Goal: Information Seeking & Learning: Check status

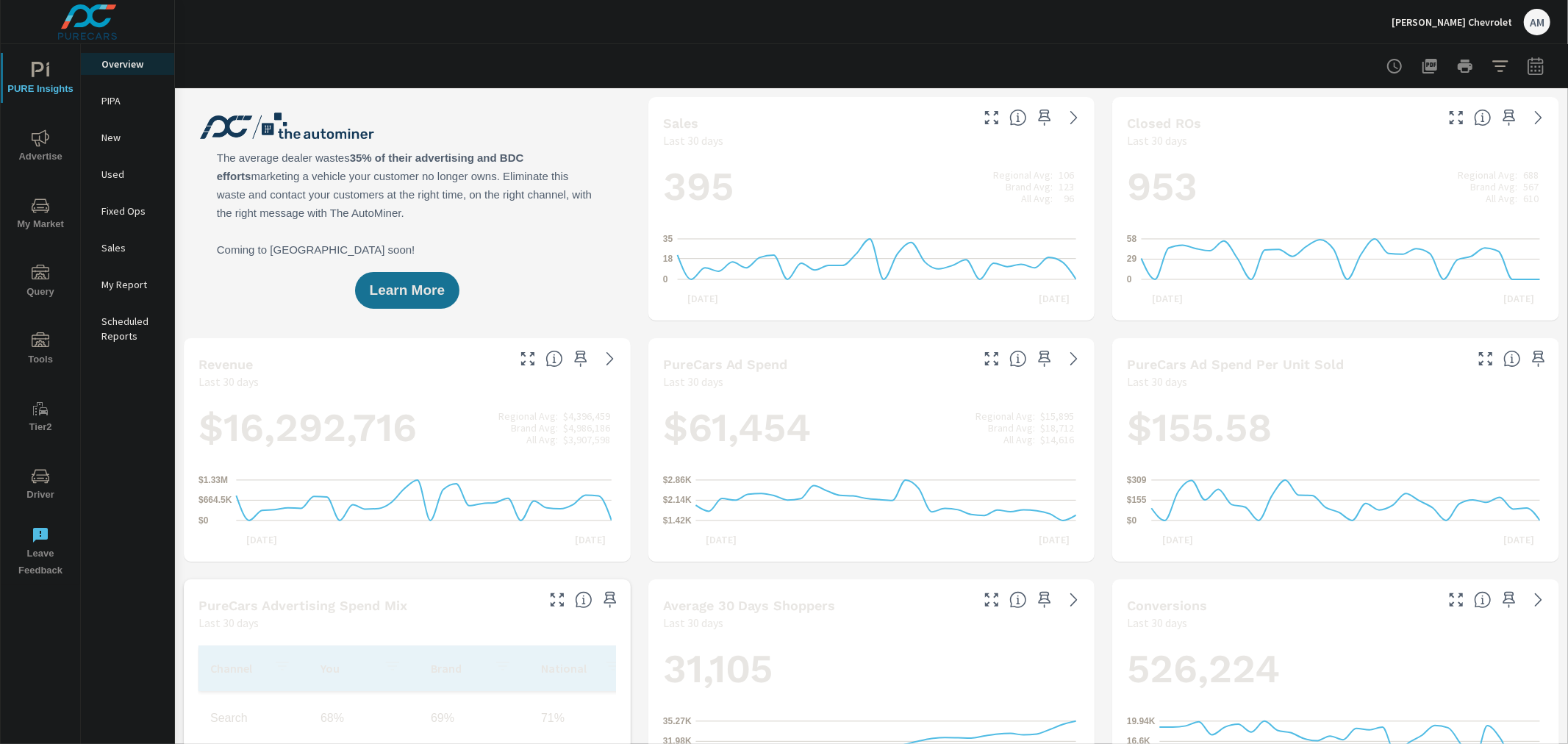
click at [26, 145] on span "Advertise" at bounding box center [40, 147] width 70 height 36
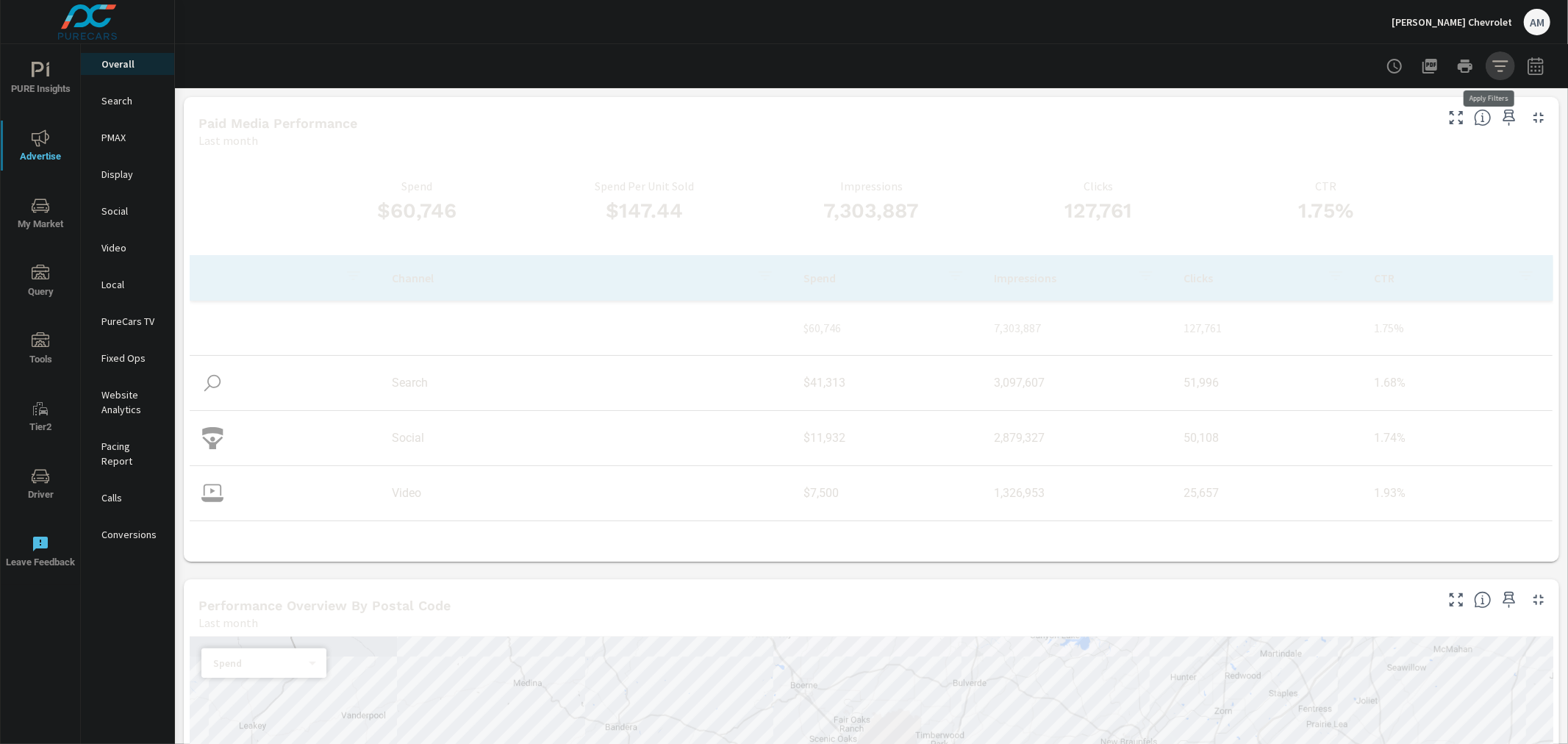
click at [1494, 70] on icon "button" at bounding box center [1500, 66] width 17 height 17
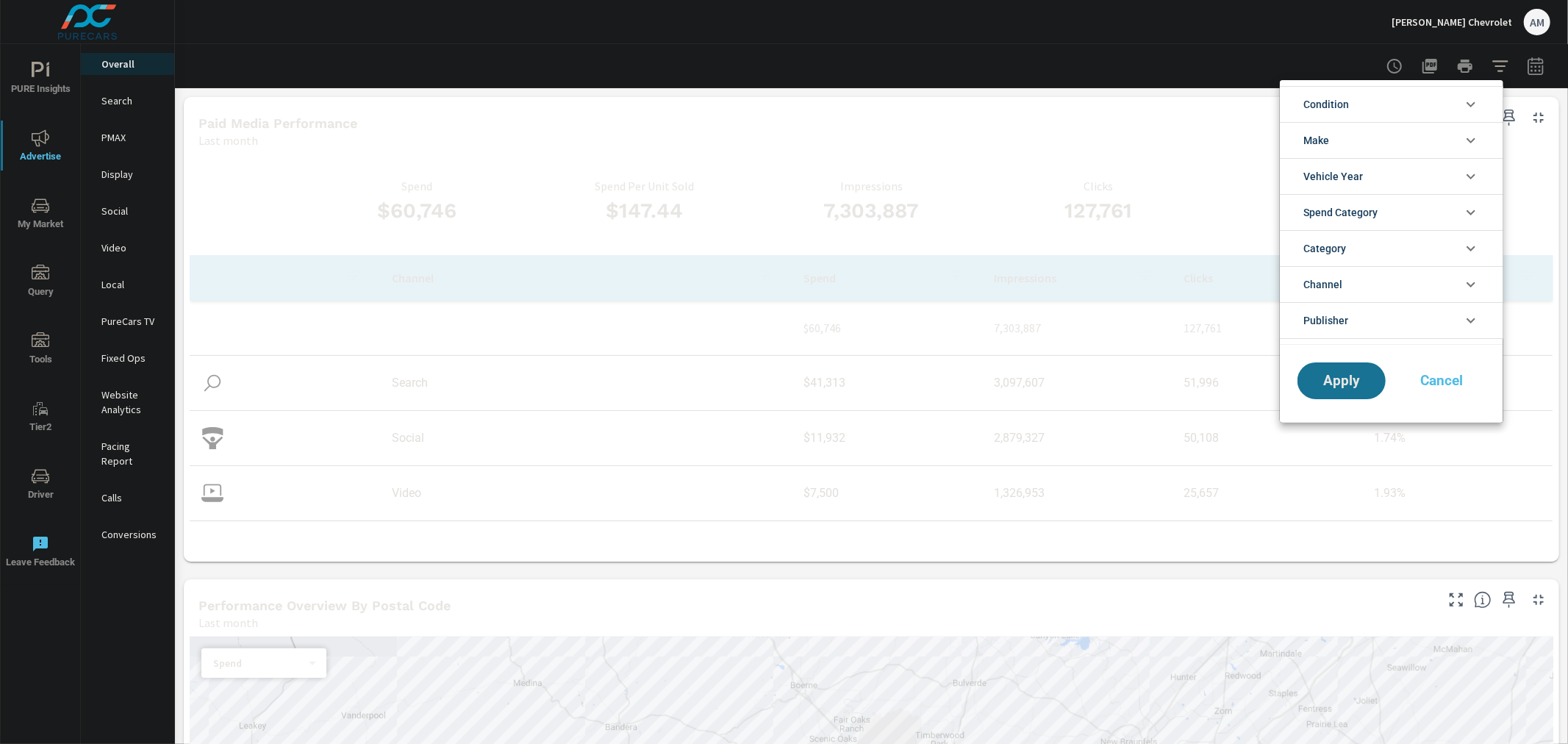
click at [1527, 55] on div at bounding box center [784, 372] width 1568 height 744
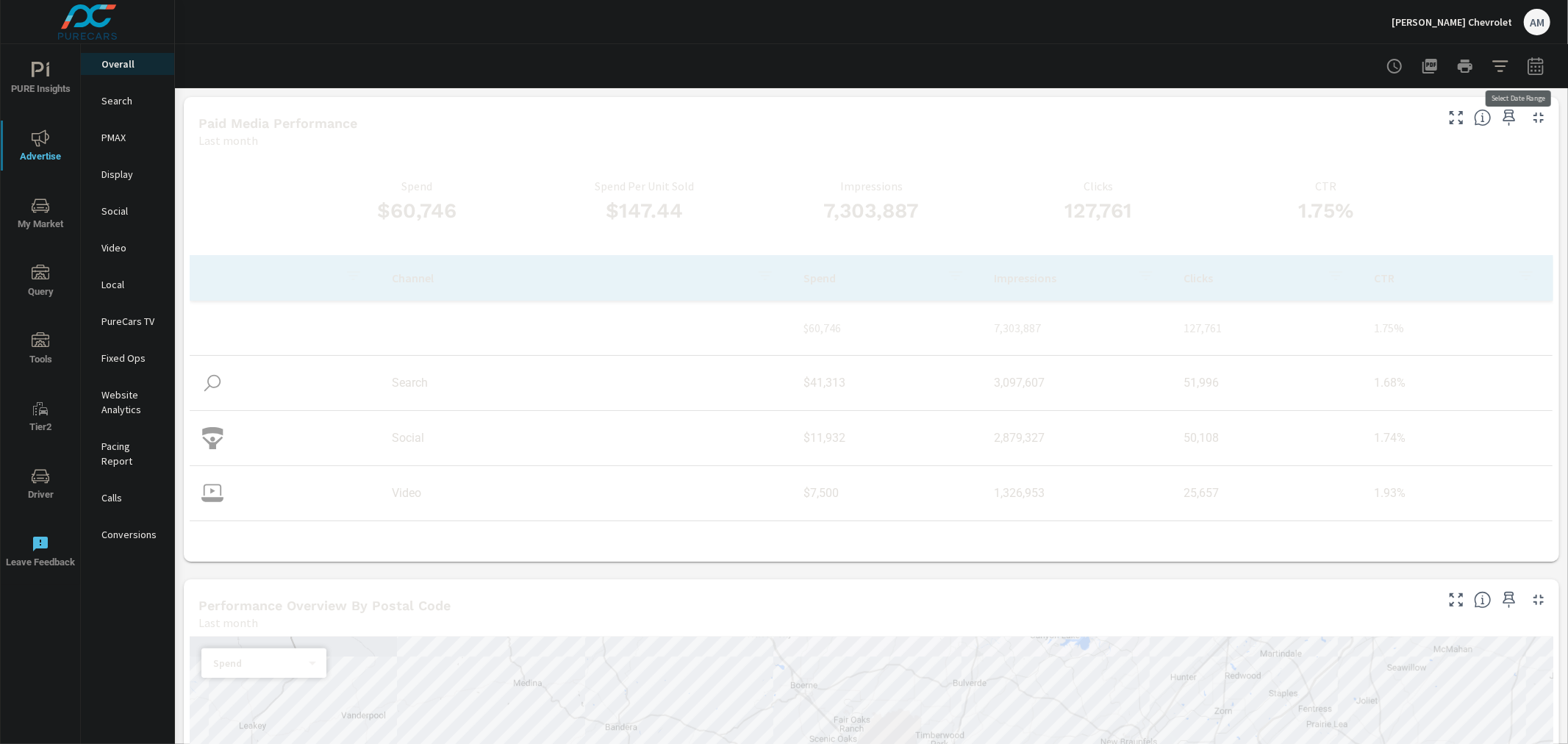
click at [1531, 70] on icon "button" at bounding box center [1535, 68] width 10 height 6
select select "Last month"
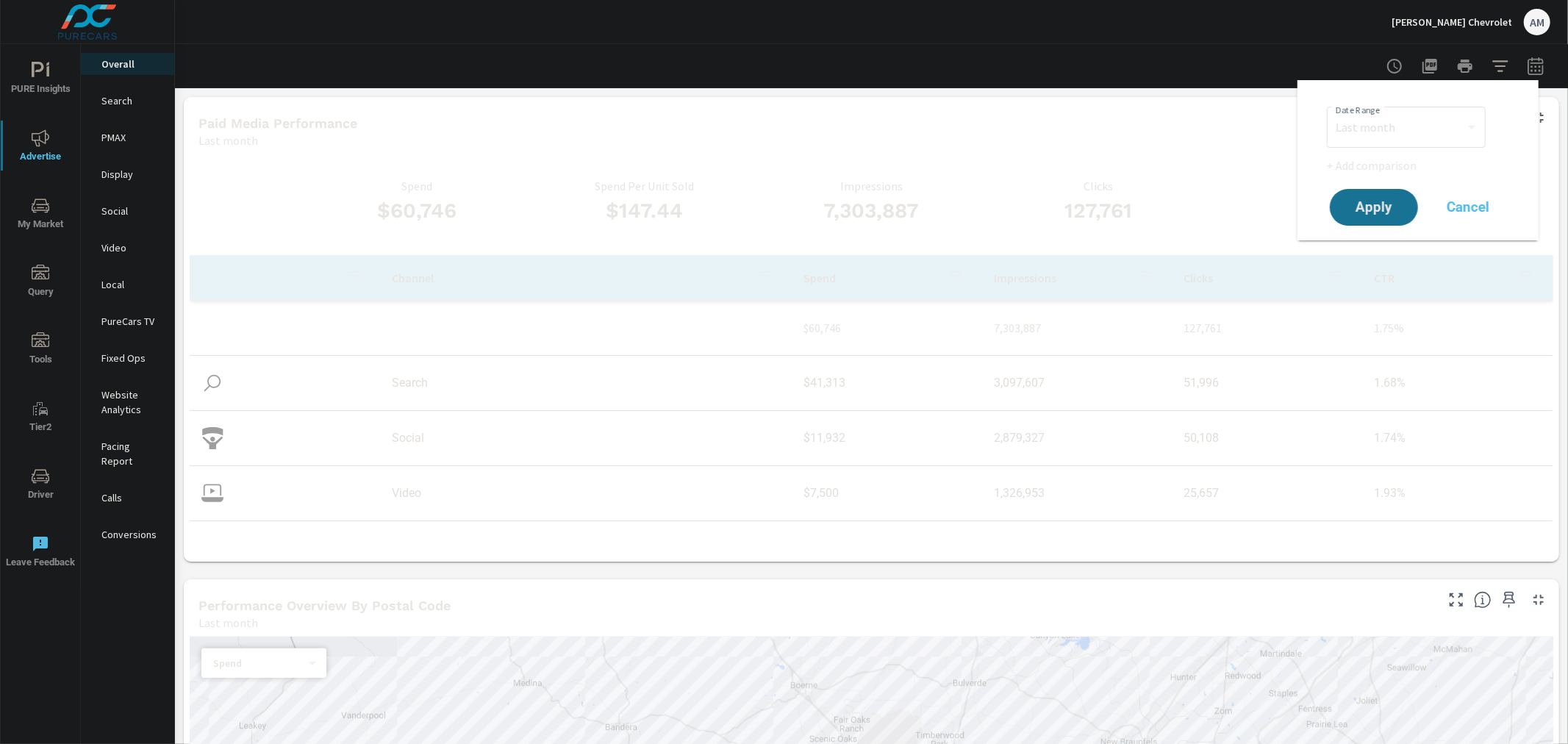
click at [787, 113] on div "Paid Media Performance Last month" at bounding box center [811, 123] width 1255 height 52
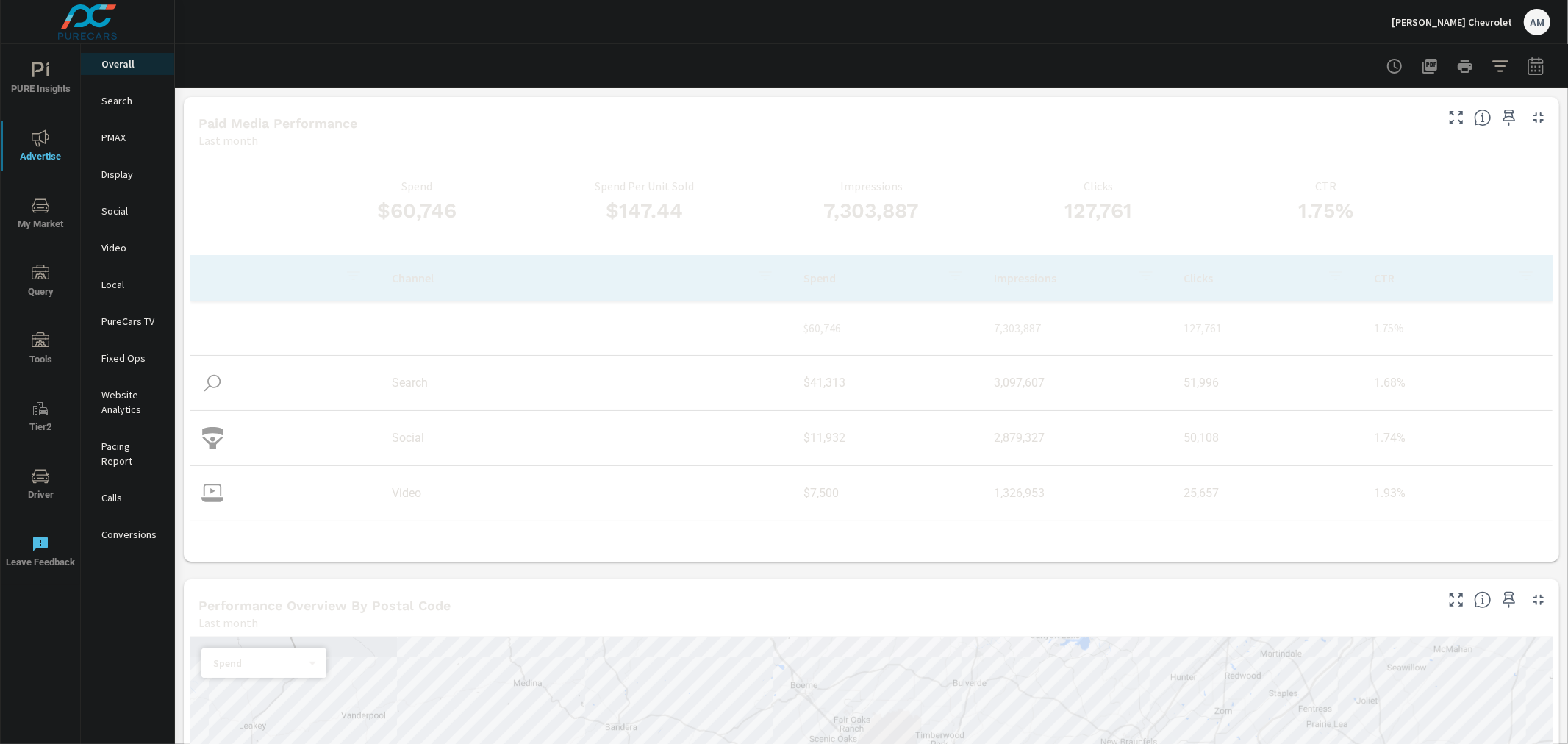
click at [1465, 12] on div "Ancira Winton Chevrolet AM" at bounding box center [1471, 22] width 159 height 26
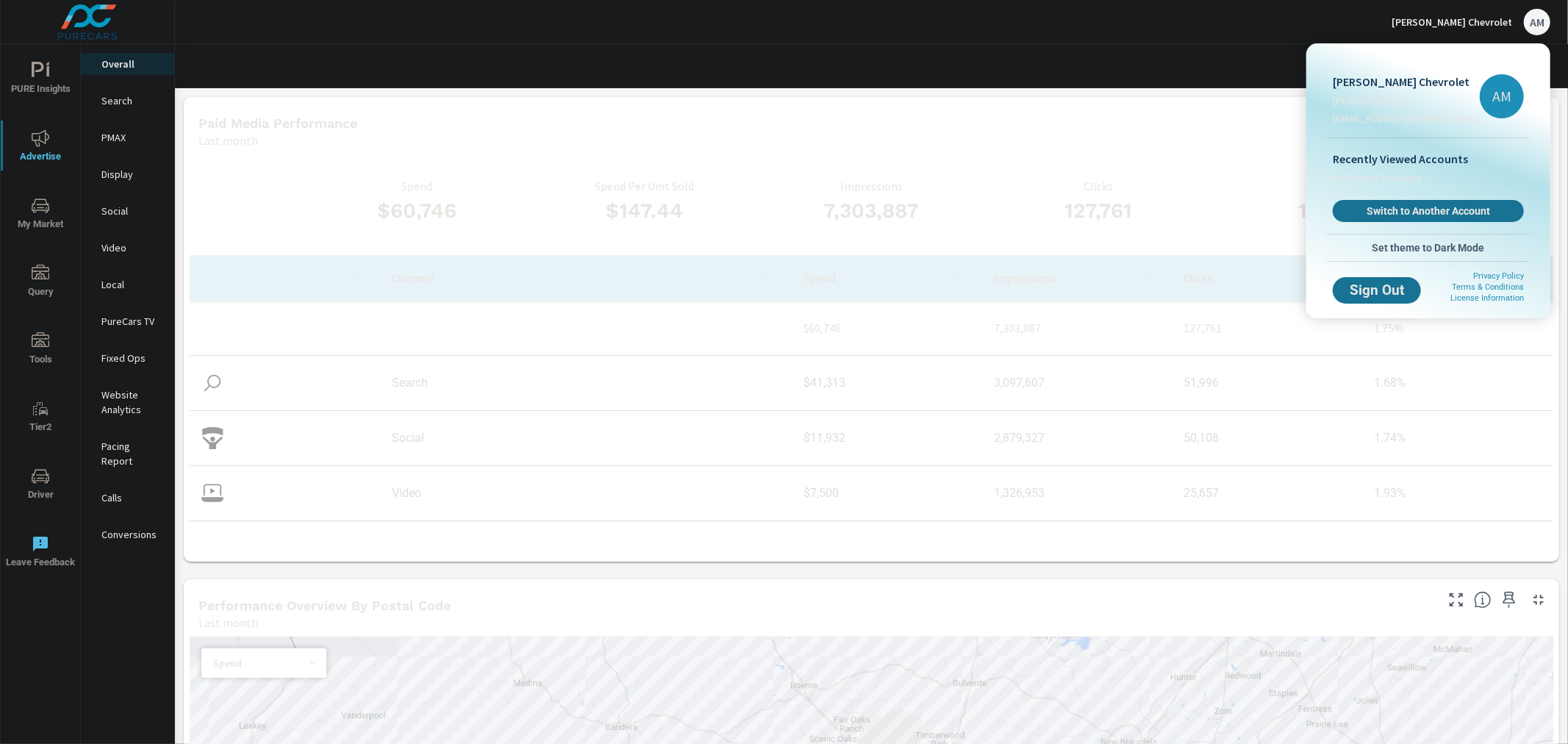
click at [1395, 208] on span "Switch to Another Account" at bounding box center [1428, 210] width 175 height 13
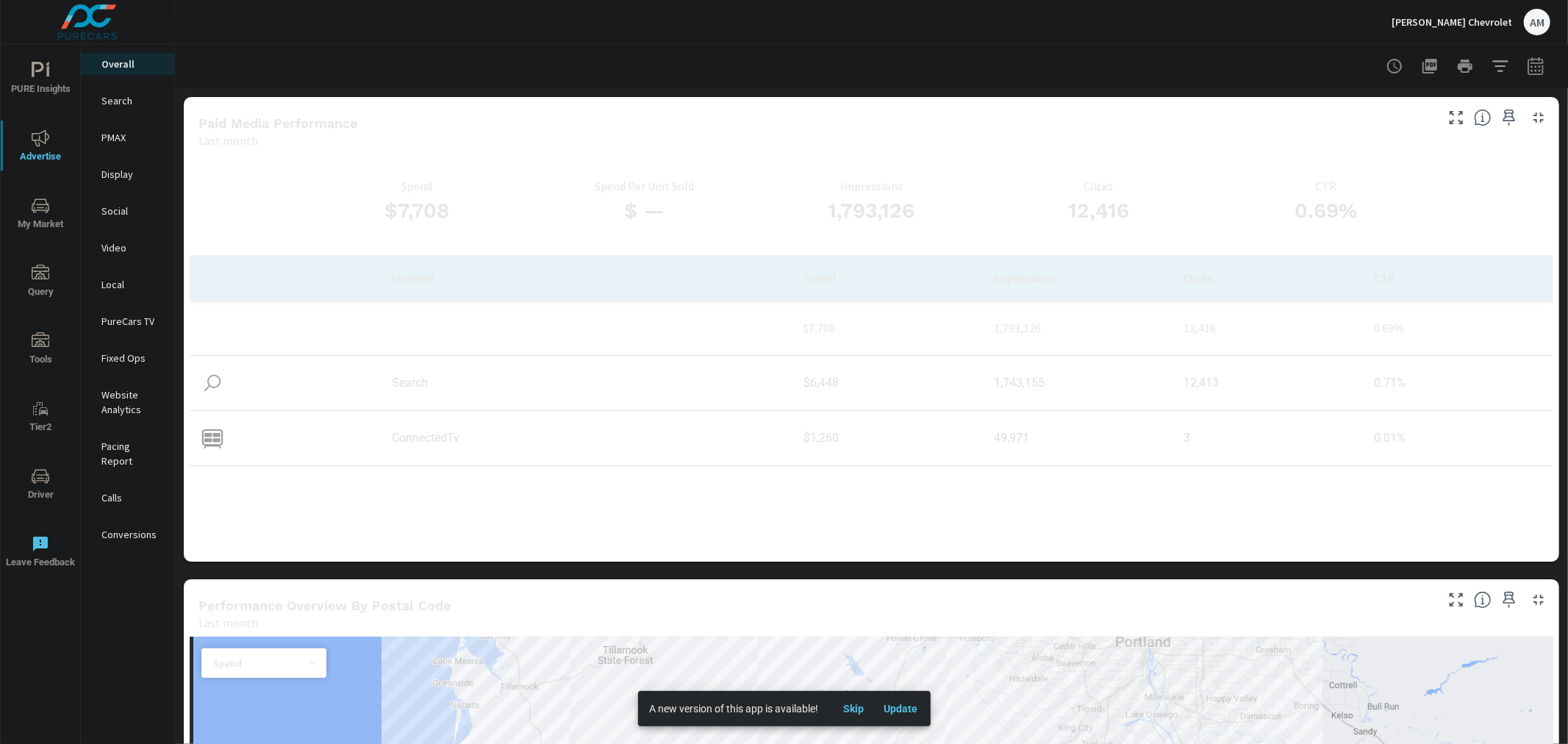
click at [1531, 21] on div "AM" at bounding box center [1538, 22] width 26 height 26
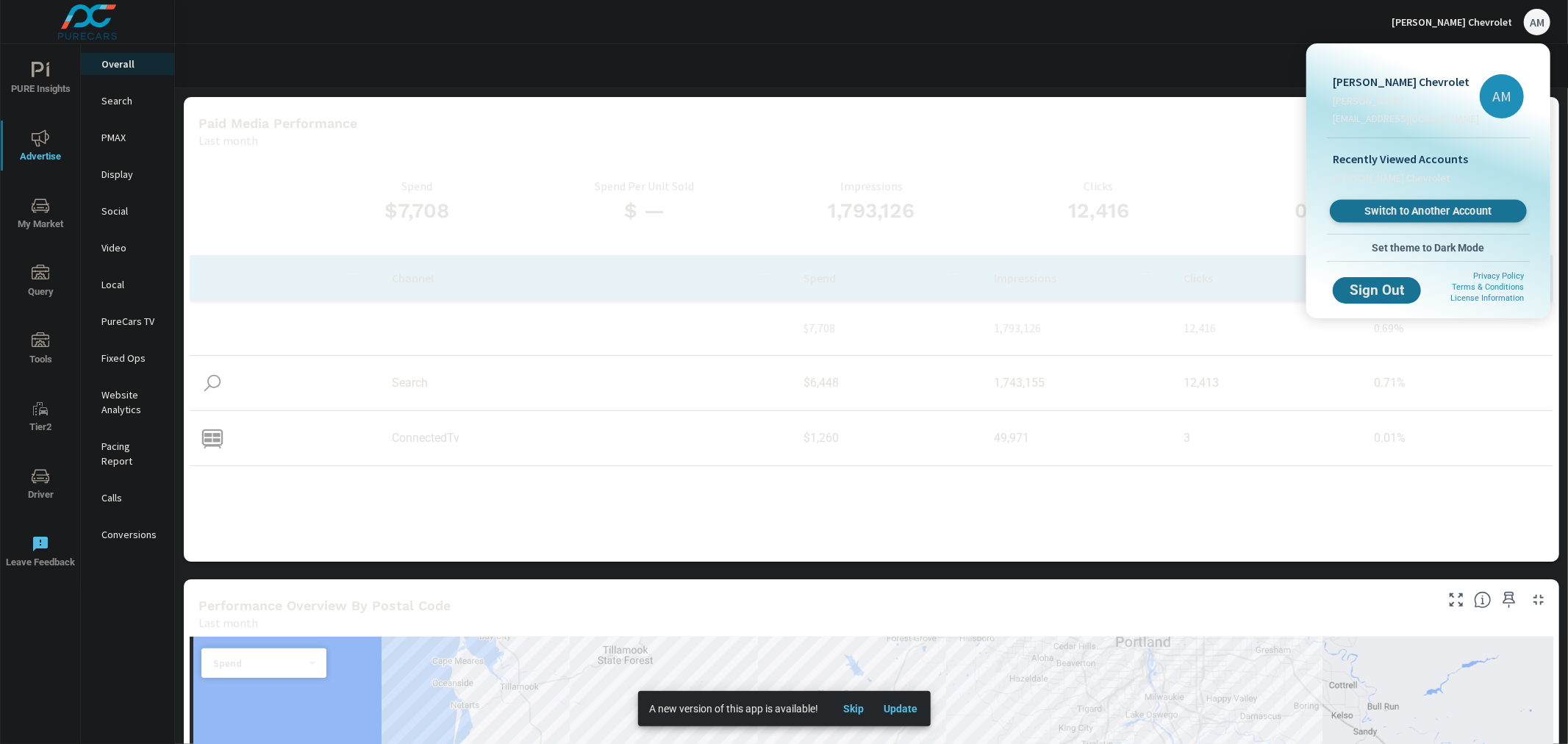
click at [1424, 212] on span "Switch to Another Account" at bounding box center [1428, 211] width 180 height 14
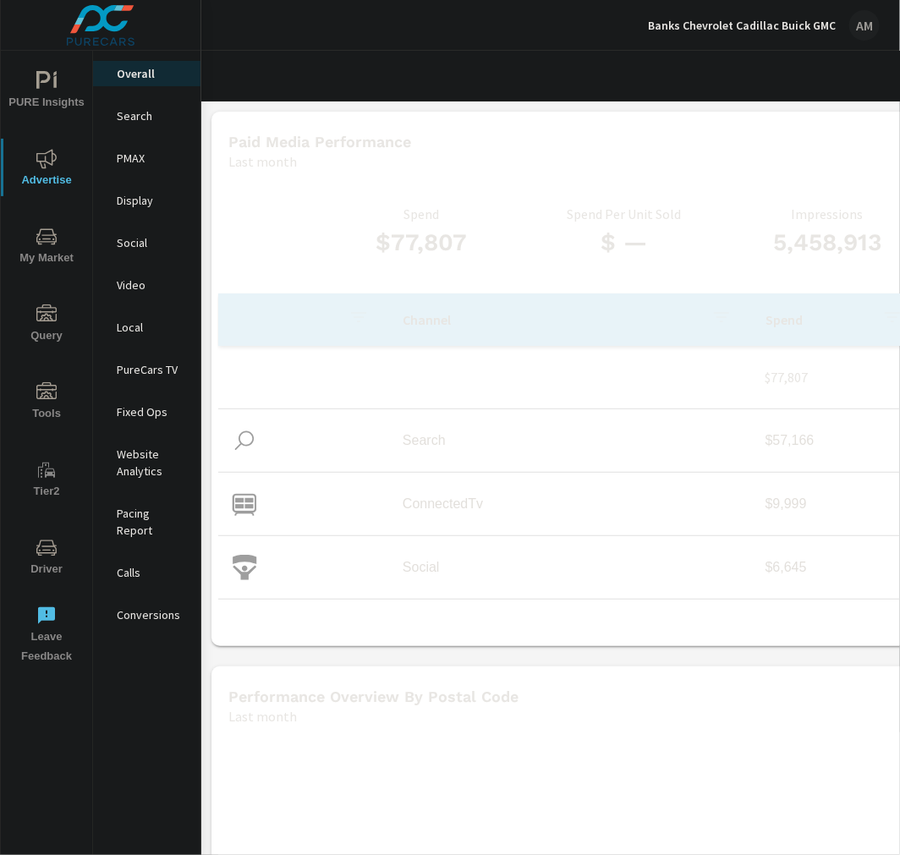
click at [758, 22] on p "Banks Chevrolet Cadillac Buick GMC" at bounding box center [742, 25] width 188 height 15
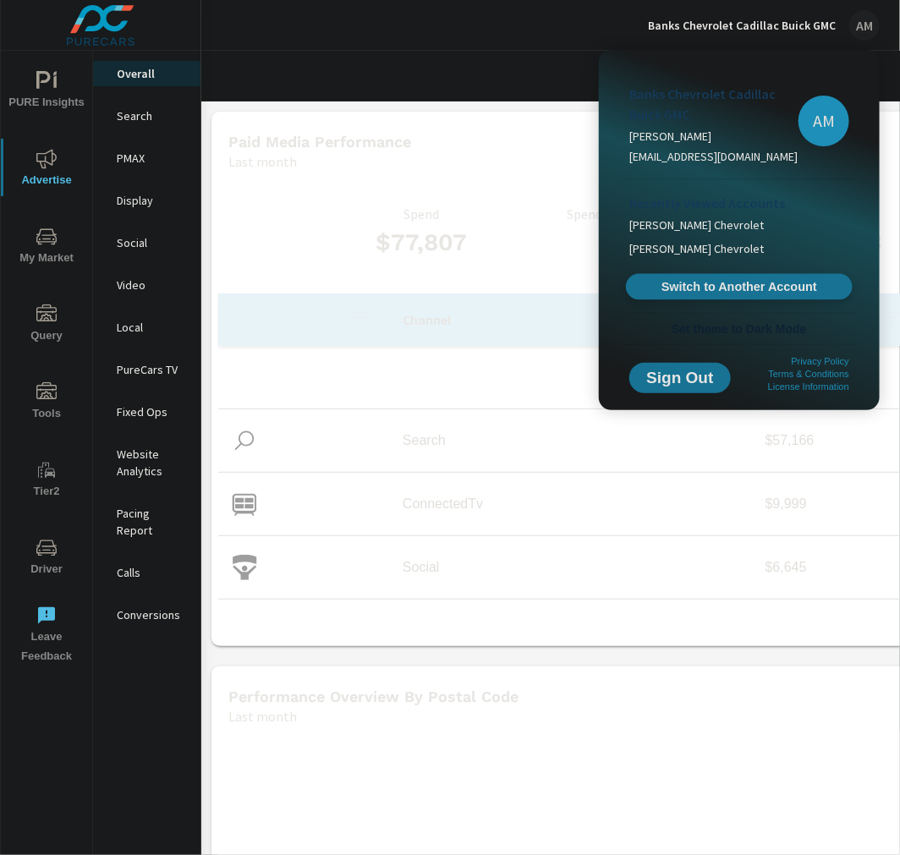
click at [707, 285] on span "Switch to Another Account" at bounding box center [738, 287] width 207 height 16
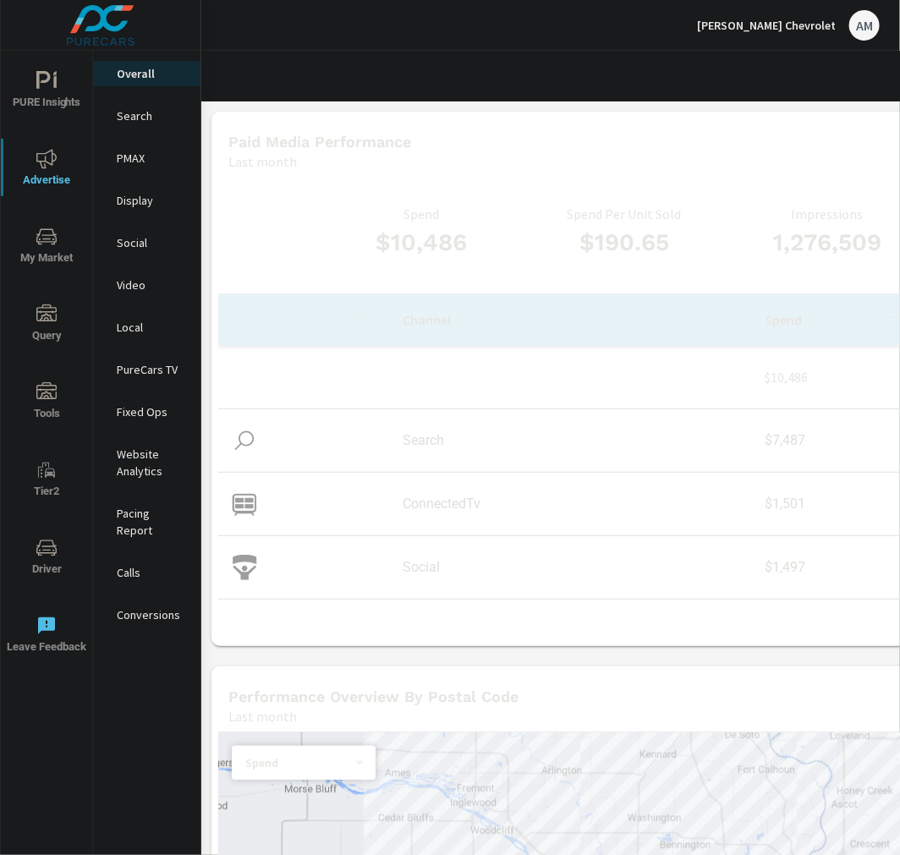
click at [783, 29] on p "[PERSON_NAME] Chevrolet" at bounding box center [766, 25] width 139 height 15
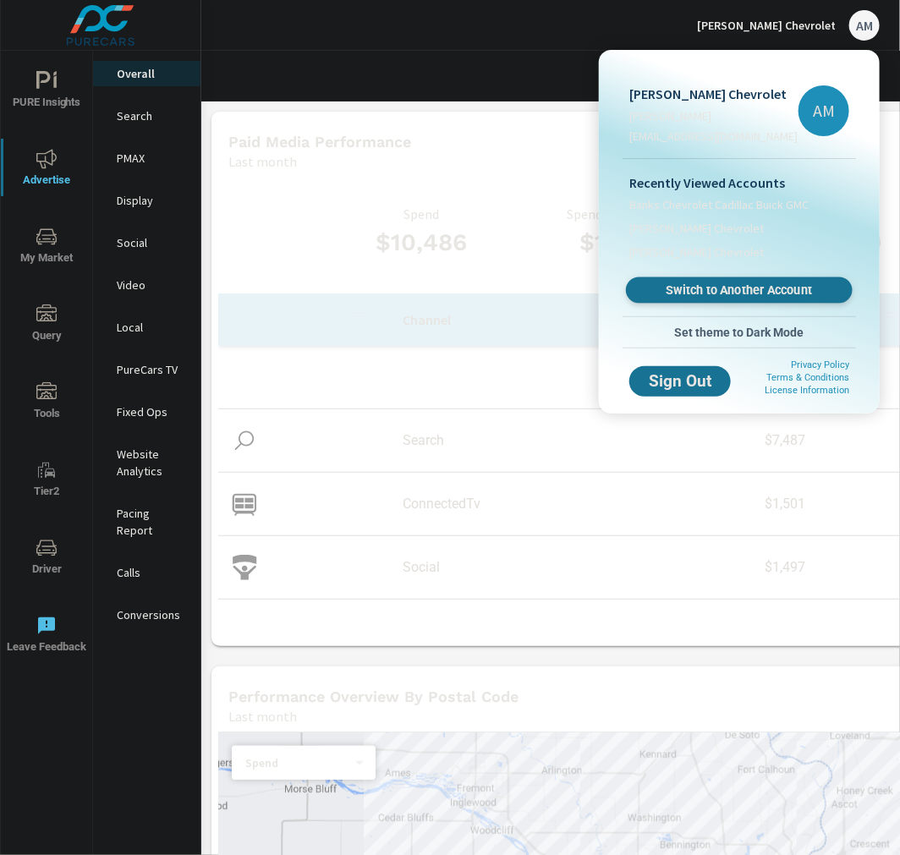
click at [759, 289] on span "Switch to Another Account" at bounding box center [738, 291] width 207 height 16
